Goal: Entertainment & Leisure: Consume media (video, audio)

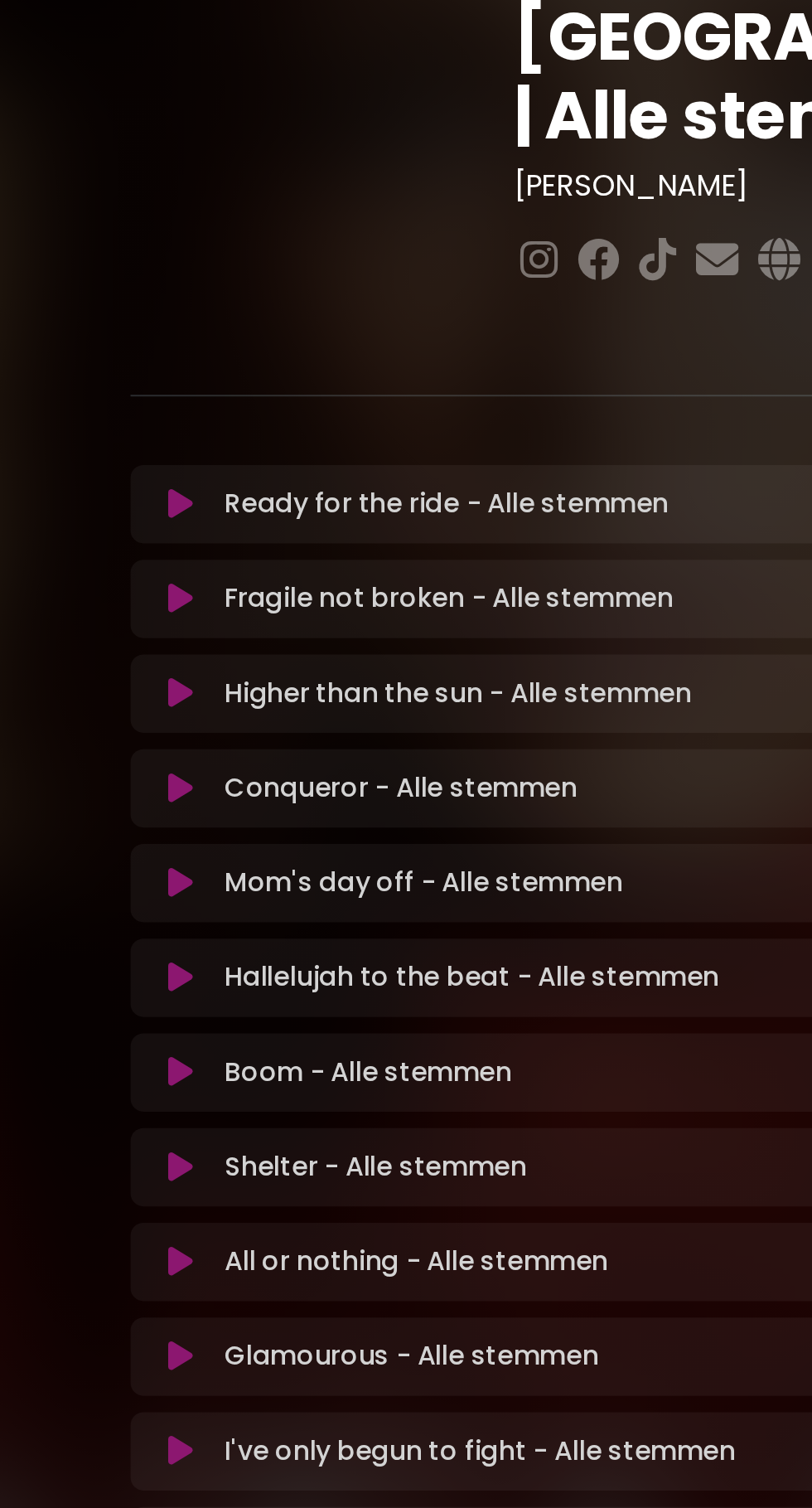
click at [151, 573] on icon at bounding box center [150, 581] width 13 height 16
